Goal: Transaction & Acquisition: Purchase product/service

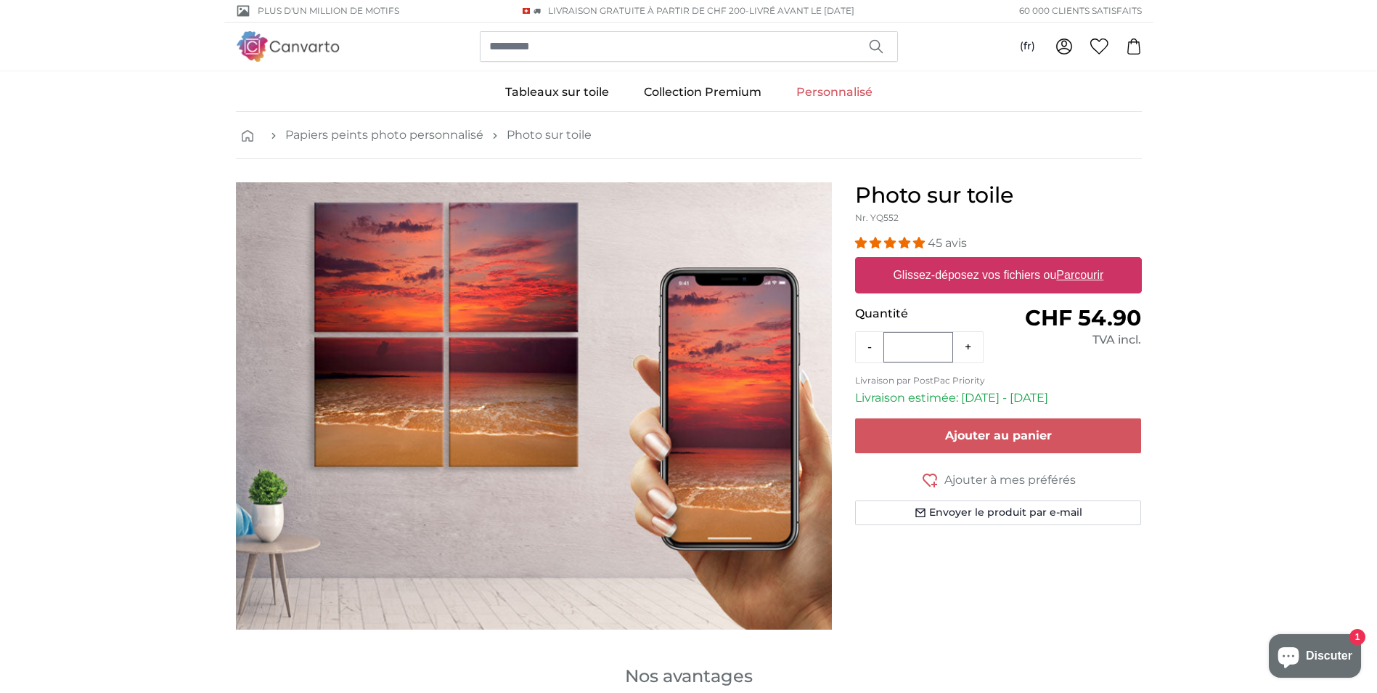
click at [1074, 274] on u "Parcourir" at bounding box center [1079, 275] width 47 height 12
click at [1074, 261] on input "Glissez-déposez vos fichiers ou Parcourir" at bounding box center [998, 259] width 287 height 4
click at [1024, 281] on label "Glissez-déposez vos fichiers ou Parcourir" at bounding box center [998, 275] width 222 height 29
click at [1024, 261] on input "Glissez-déposez vos fichiers ou Parcourir" at bounding box center [998, 259] width 287 height 4
type input "**********"
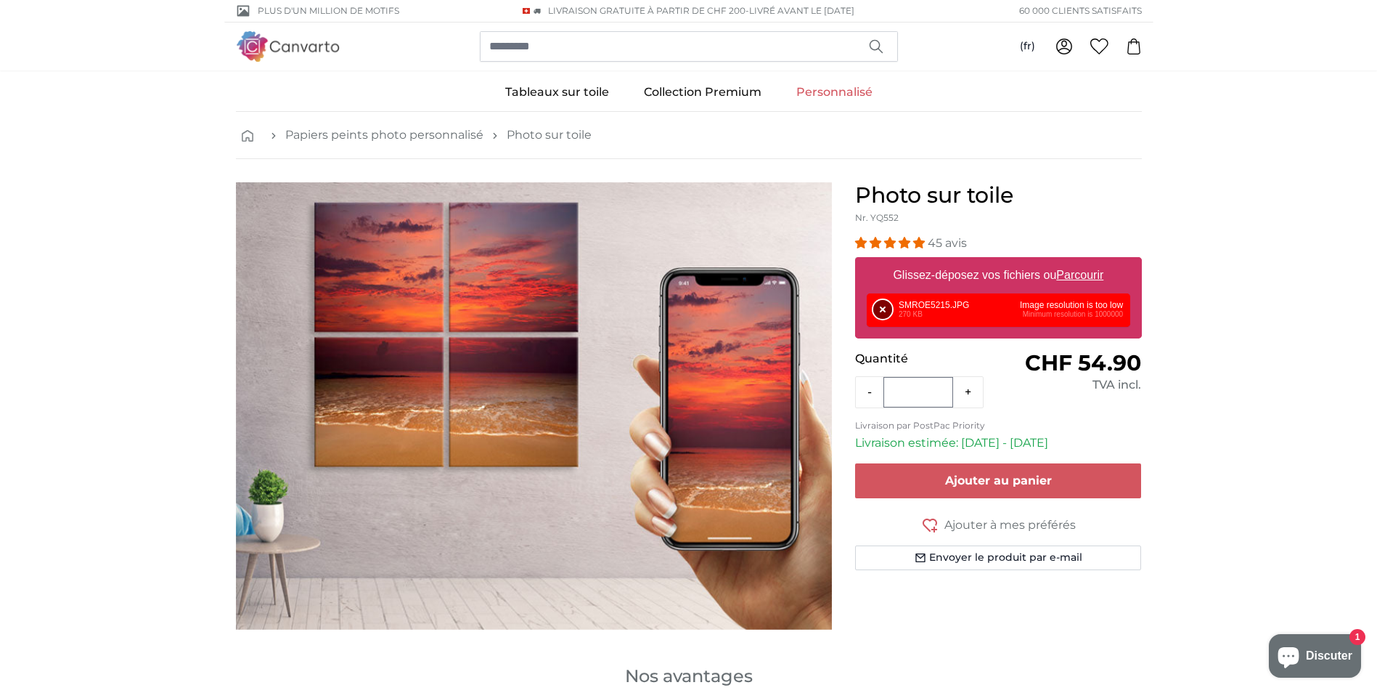
click at [878, 306] on button "Supprimer" at bounding box center [882, 309] width 19 height 19
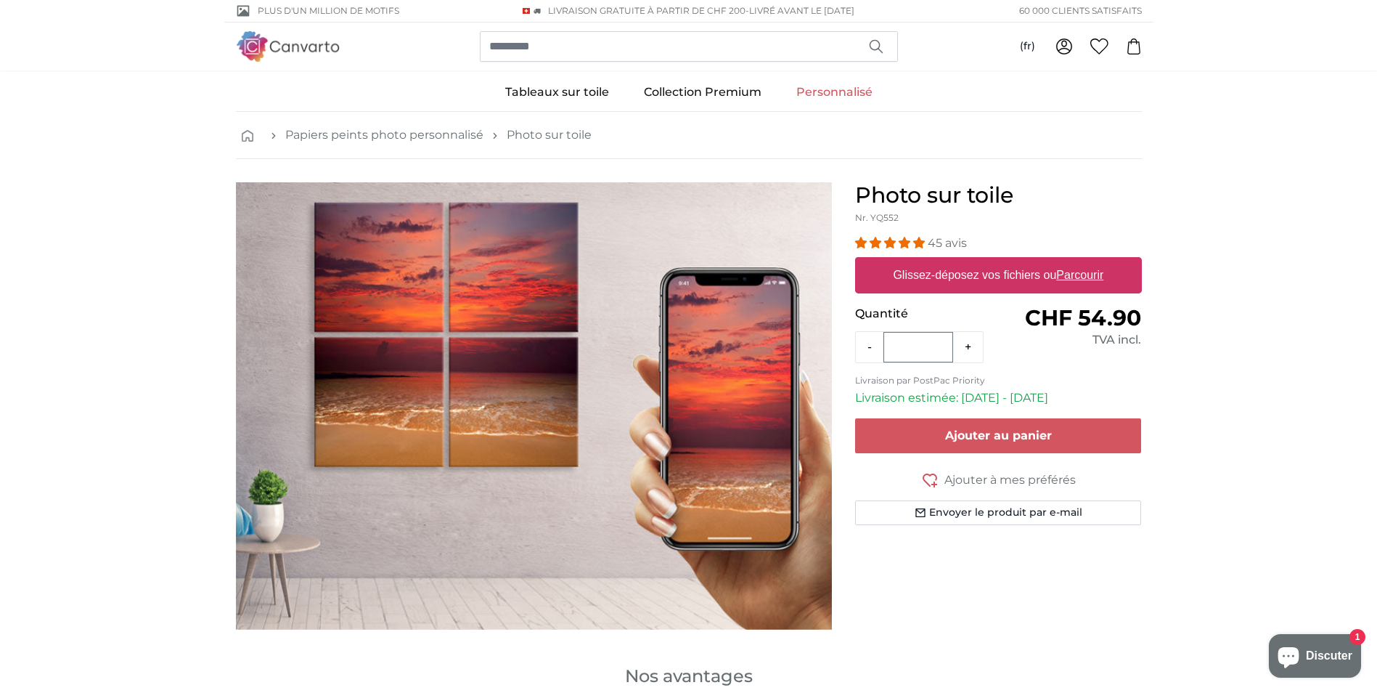
click at [247, 46] on img at bounding box center [288, 46] width 105 height 30
